Goal: Transaction & Acquisition: Obtain resource

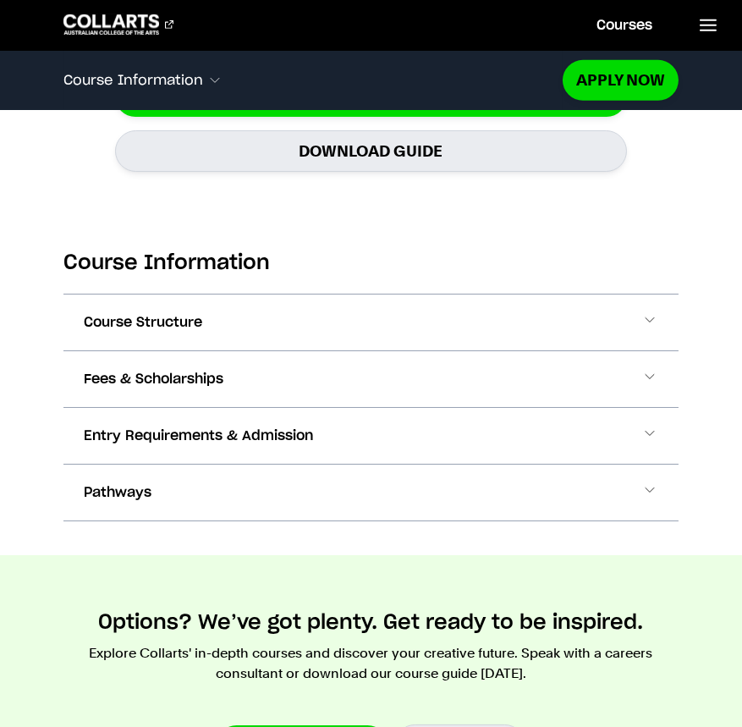
scroll to position [1633, 0]
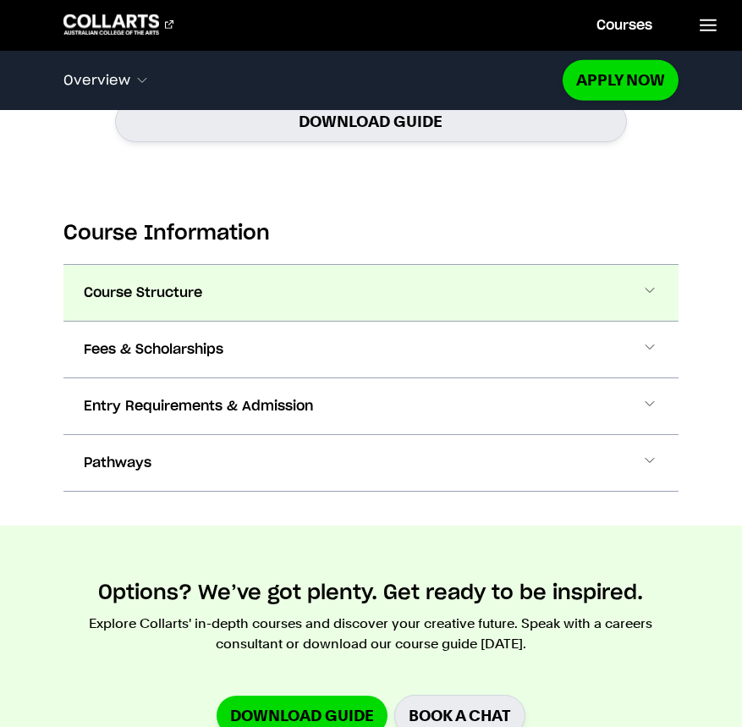
click at [629, 271] on button "Course Structure" at bounding box center [371, 293] width 616 height 56
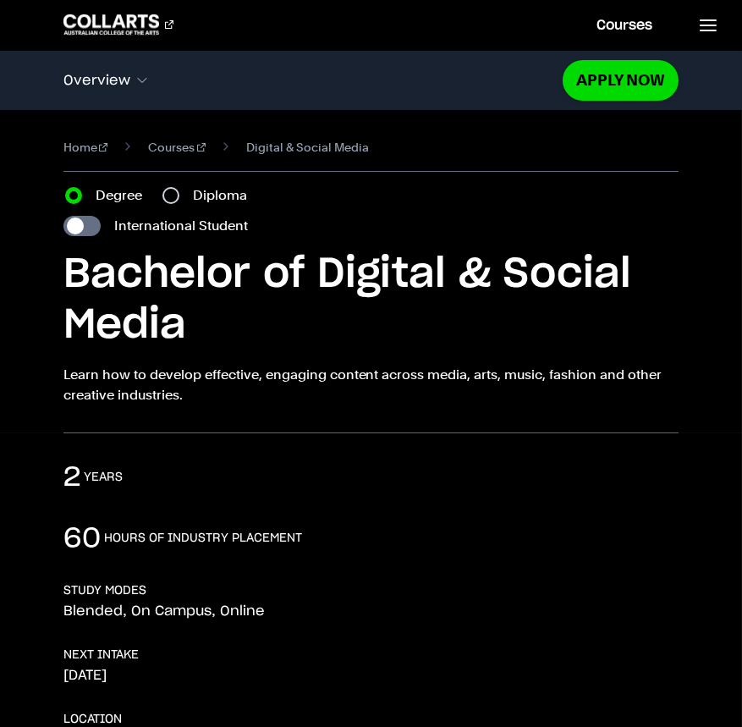
scroll to position [0, 0]
click at [168, 195] on input "Diploma" at bounding box center [170, 195] width 17 height 17
radio input "true"
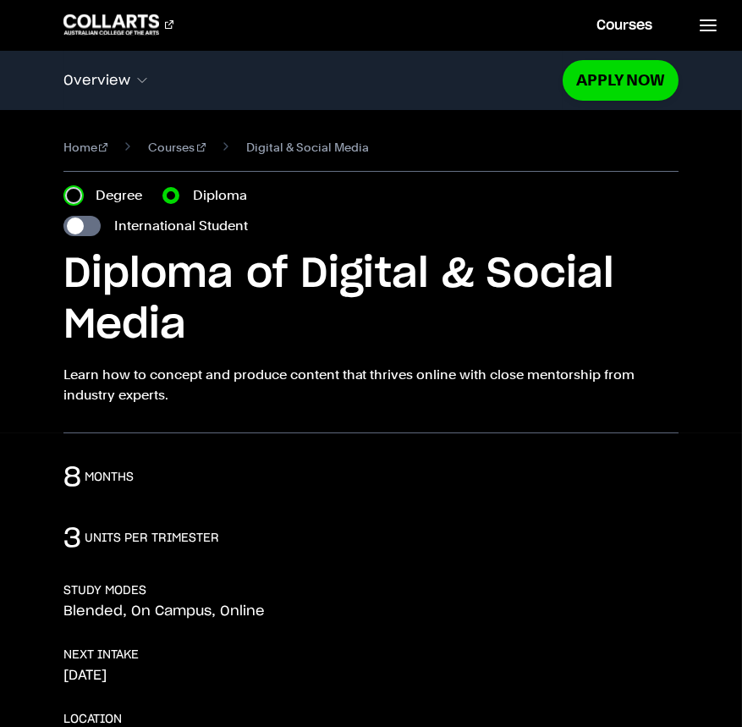
click at [77, 193] on input "Degree" at bounding box center [73, 195] width 17 height 17
radio input "true"
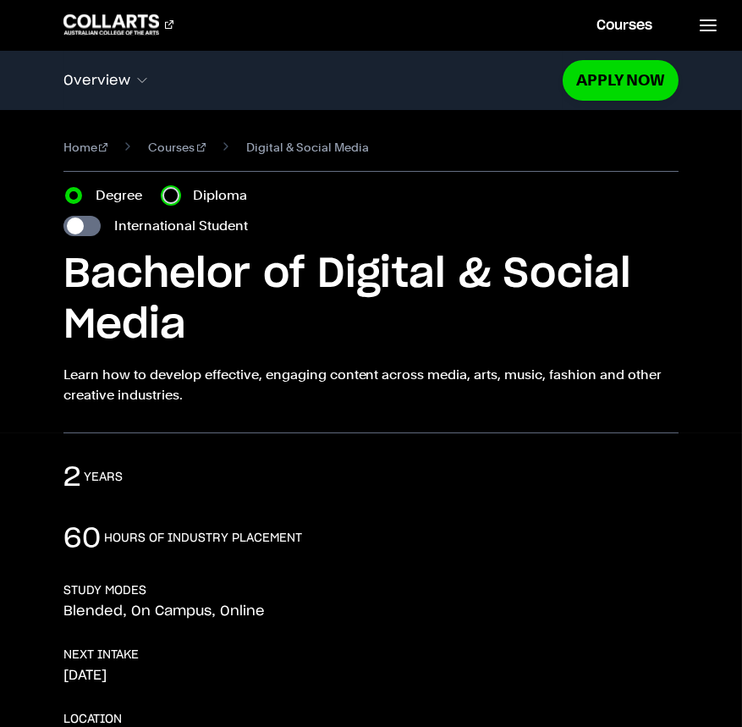
click at [166, 198] on input "Diploma" at bounding box center [170, 195] width 17 height 17
radio input "true"
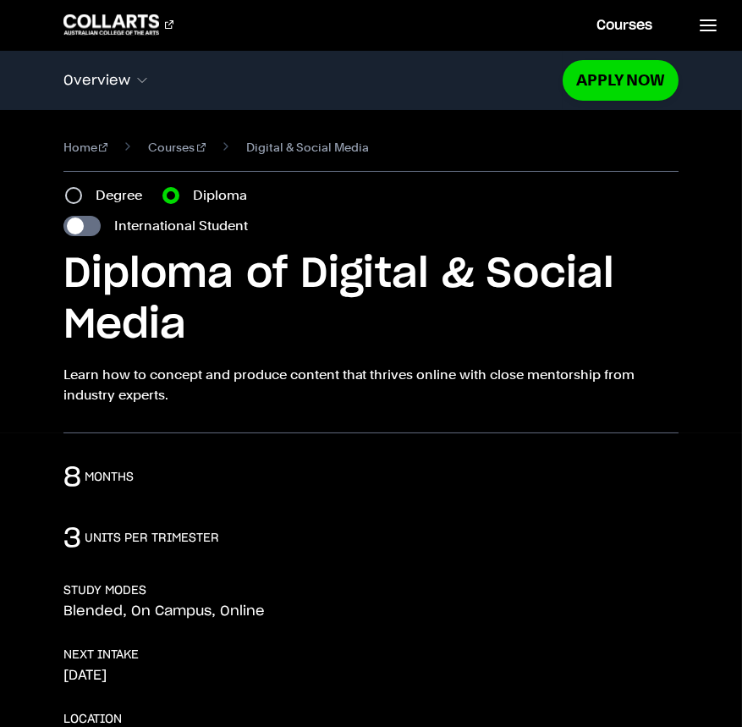
click at [58, 193] on div "Home Courses Digital & Social Media Course variant Degree Diploma International…" at bounding box center [371, 271] width 742 height 323
click at [70, 191] on input "Degree" at bounding box center [73, 195] width 17 height 17
radio input "true"
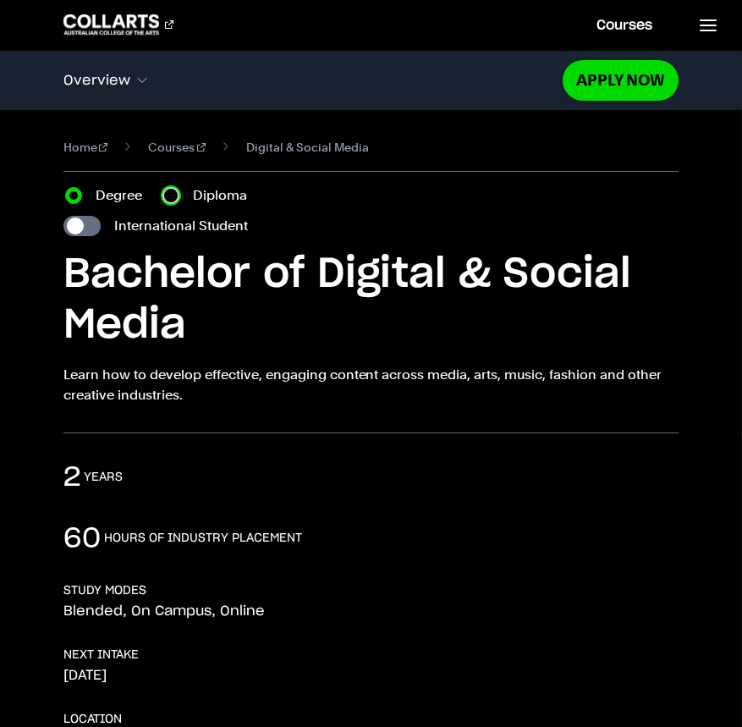
click at [163, 194] on input "Diploma" at bounding box center [170, 195] width 17 height 17
radio input "true"
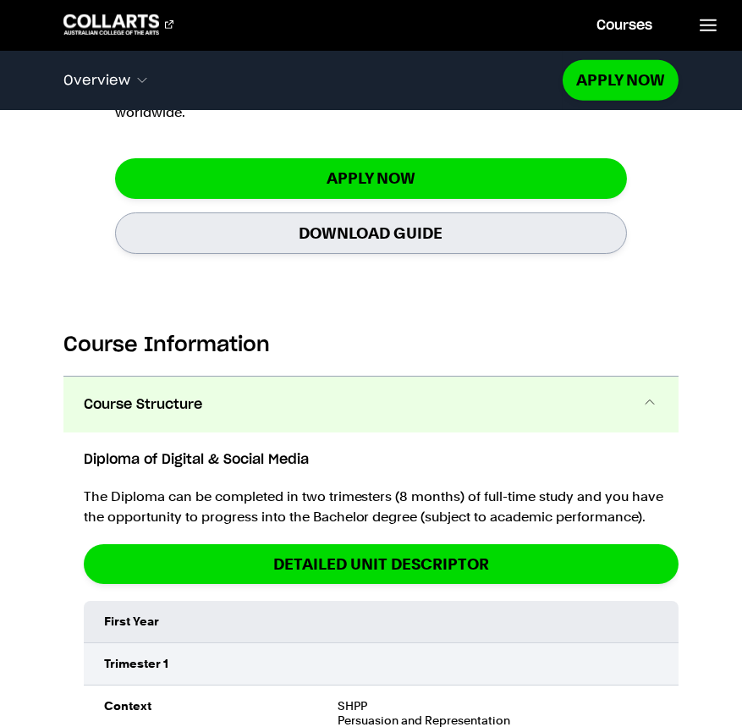
scroll to position [1523, 0]
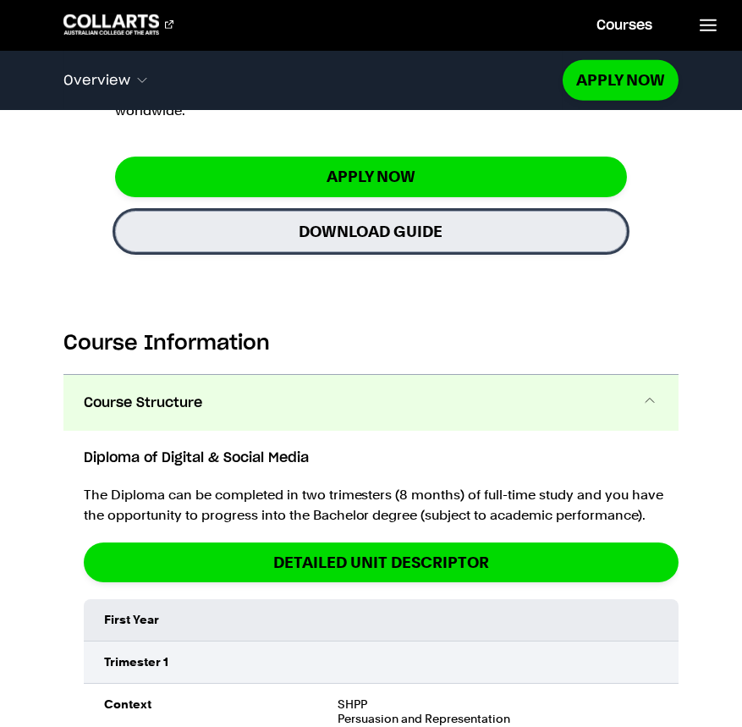
click at [366, 211] on link "Download Guide" at bounding box center [370, 231] width 511 height 41
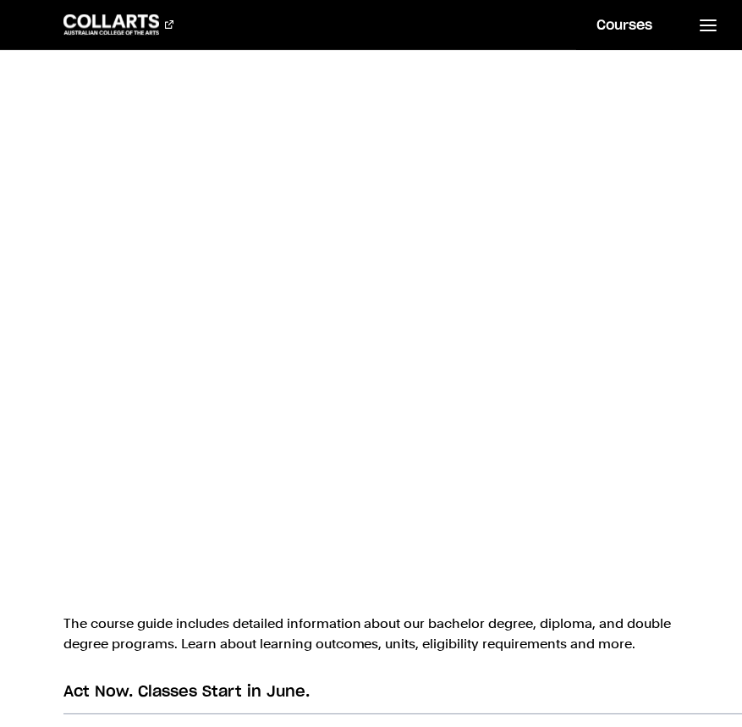
scroll to position [931, 0]
